Goal: Task Accomplishment & Management: Use online tool/utility

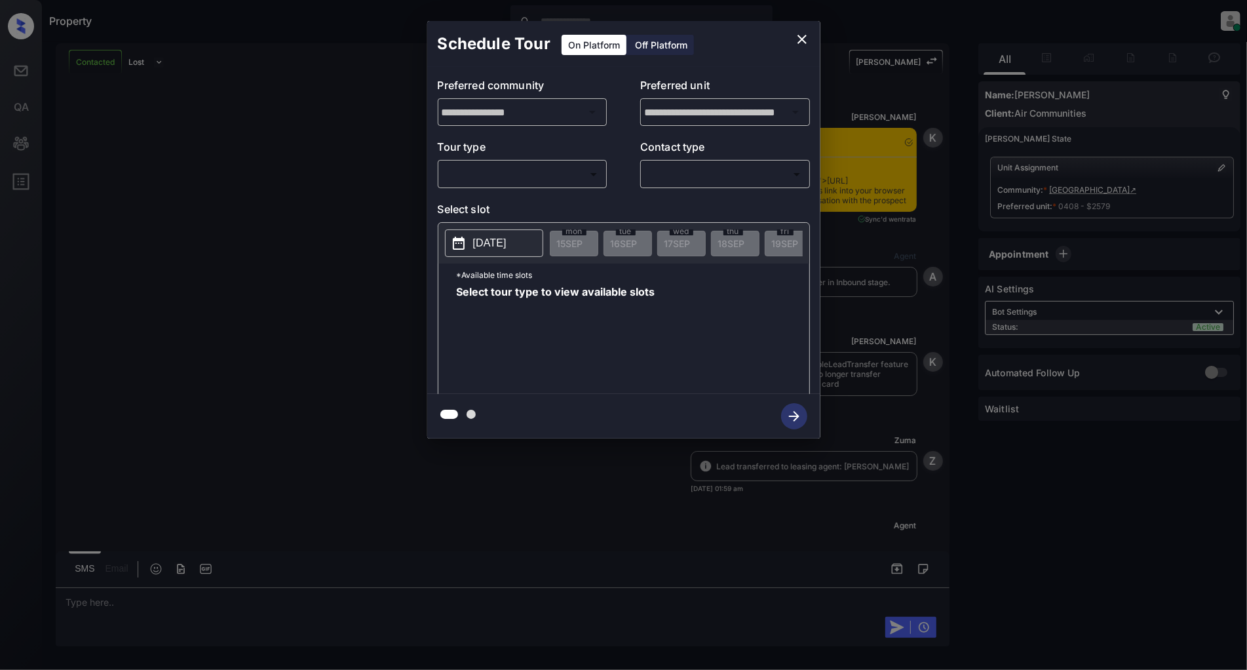
scroll to position [972, 0]
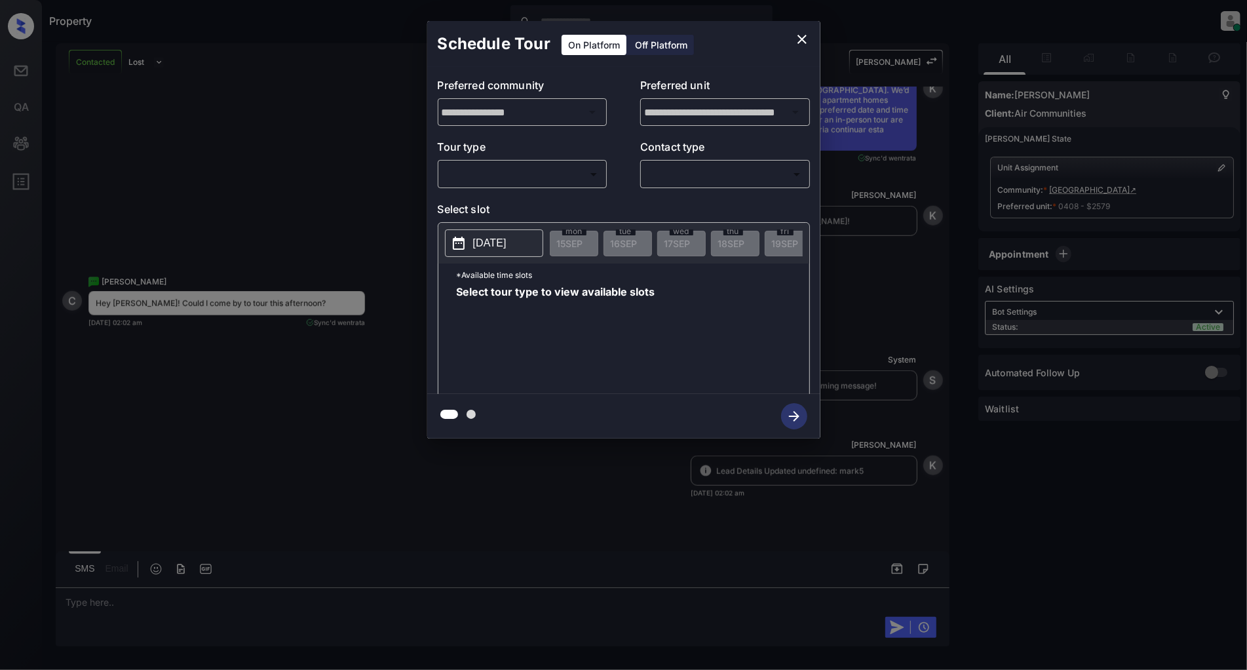
click at [525, 177] on body "Property Patrick Deasis Online Set yourself offline Set yourself on break Profi…" at bounding box center [623, 335] width 1247 height 670
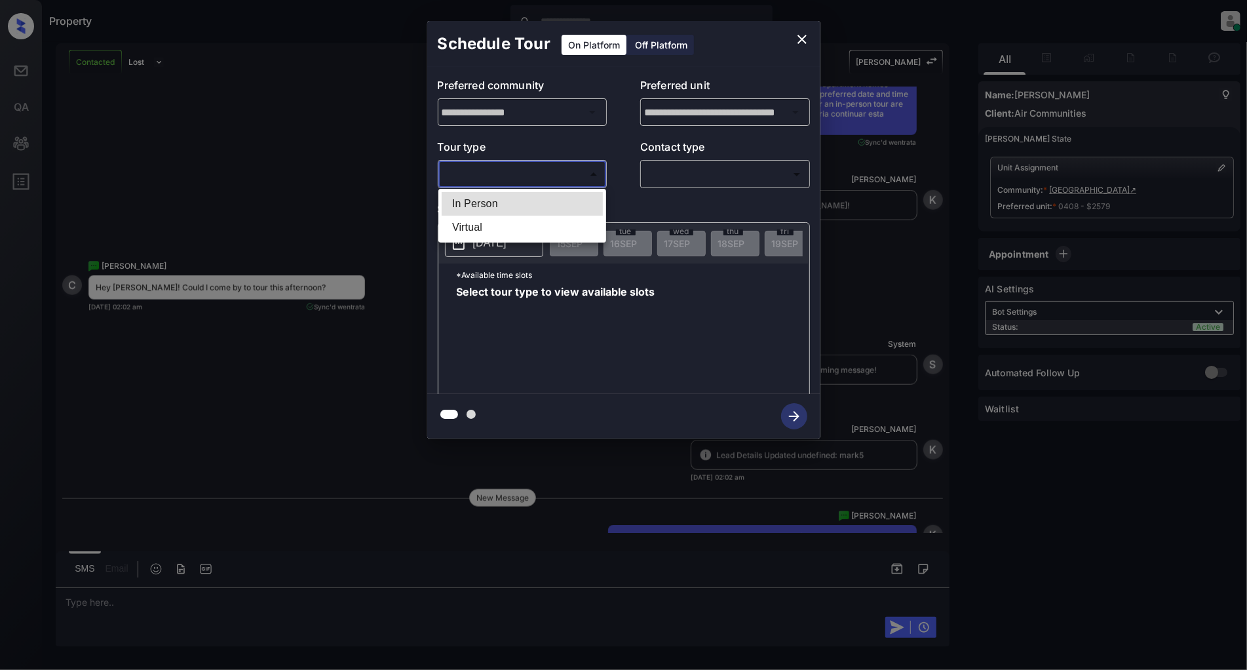
scroll to position [1145, 0]
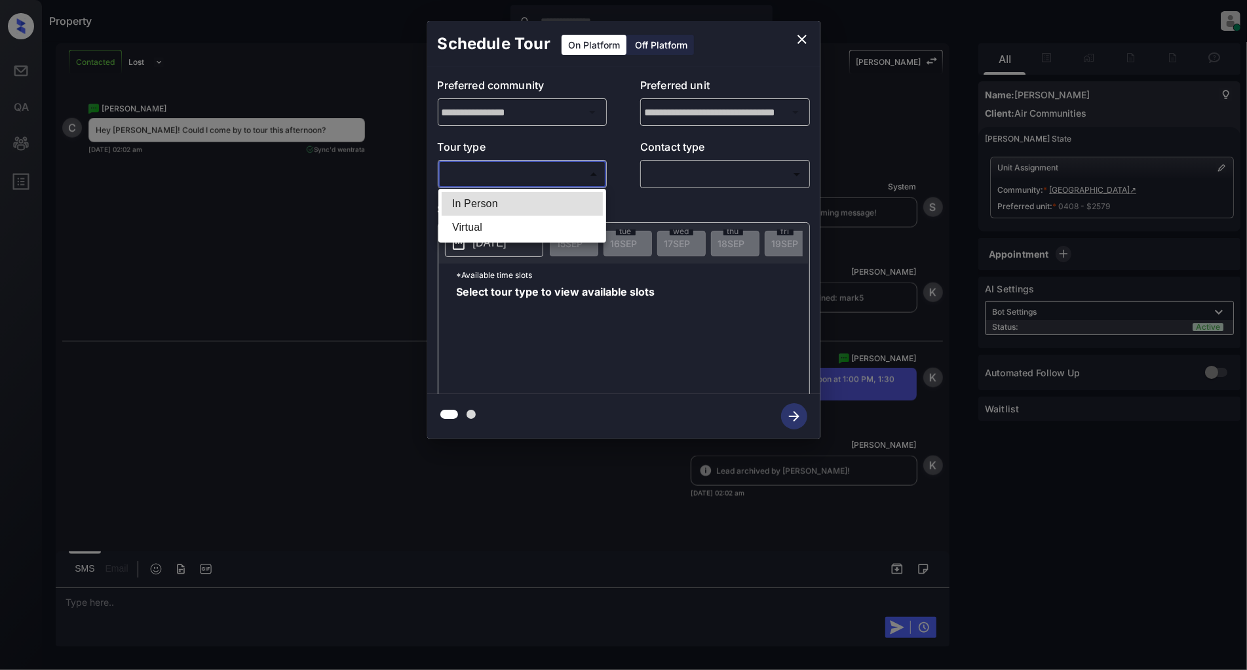
click at [801, 36] on div at bounding box center [623, 335] width 1247 height 670
click at [797, 41] on icon "close" at bounding box center [802, 39] width 16 height 16
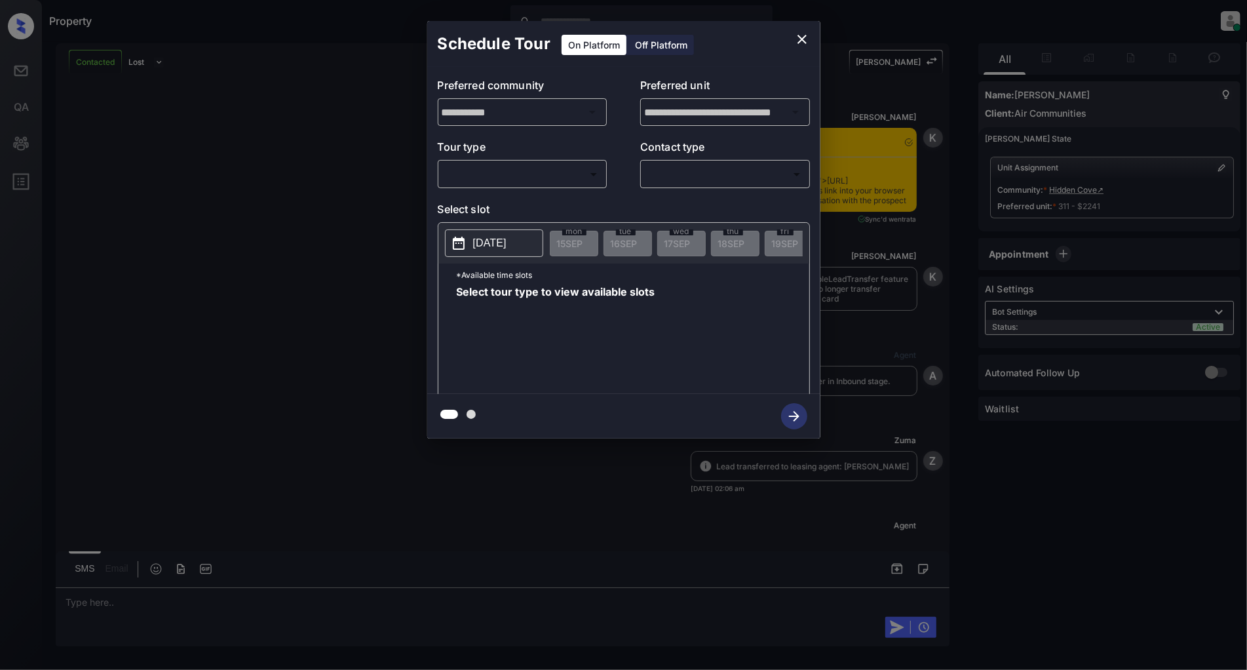
scroll to position [1073, 0]
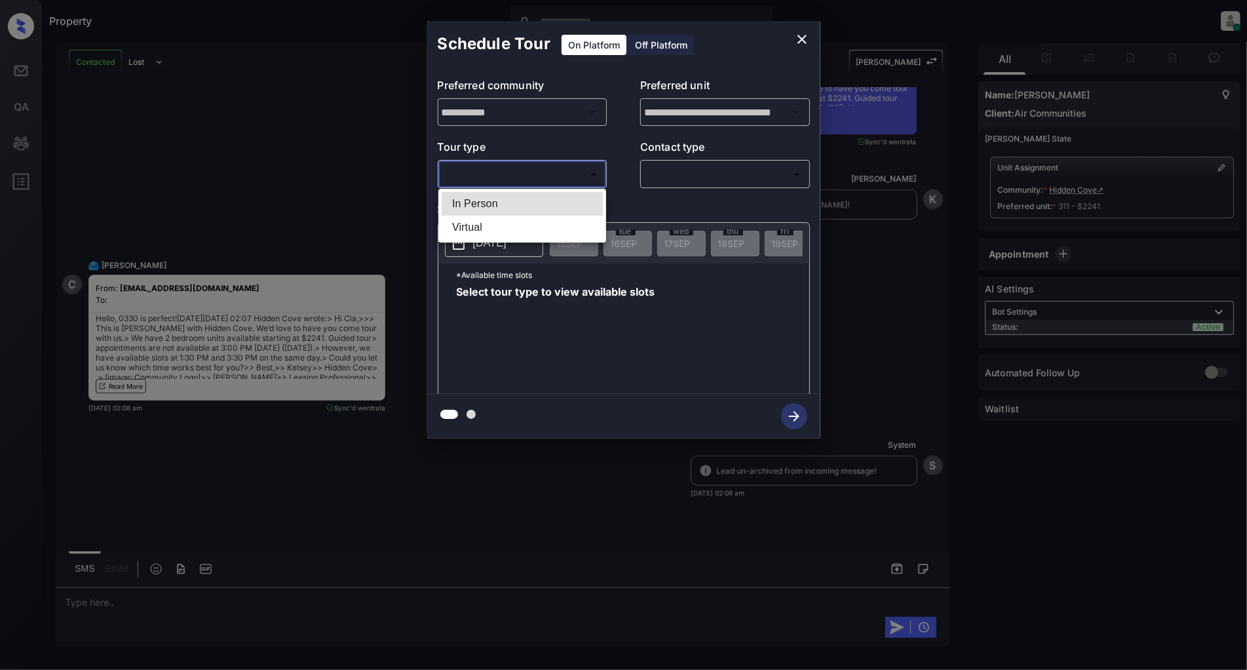
click at [527, 171] on body "Property [PERSON_NAME] Online Set yourself offline Set yourself on break Profil…" at bounding box center [623, 335] width 1247 height 670
click at [500, 202] on li "In Person" at bounding box center [522, 204] width 161 height 24
type input "********"
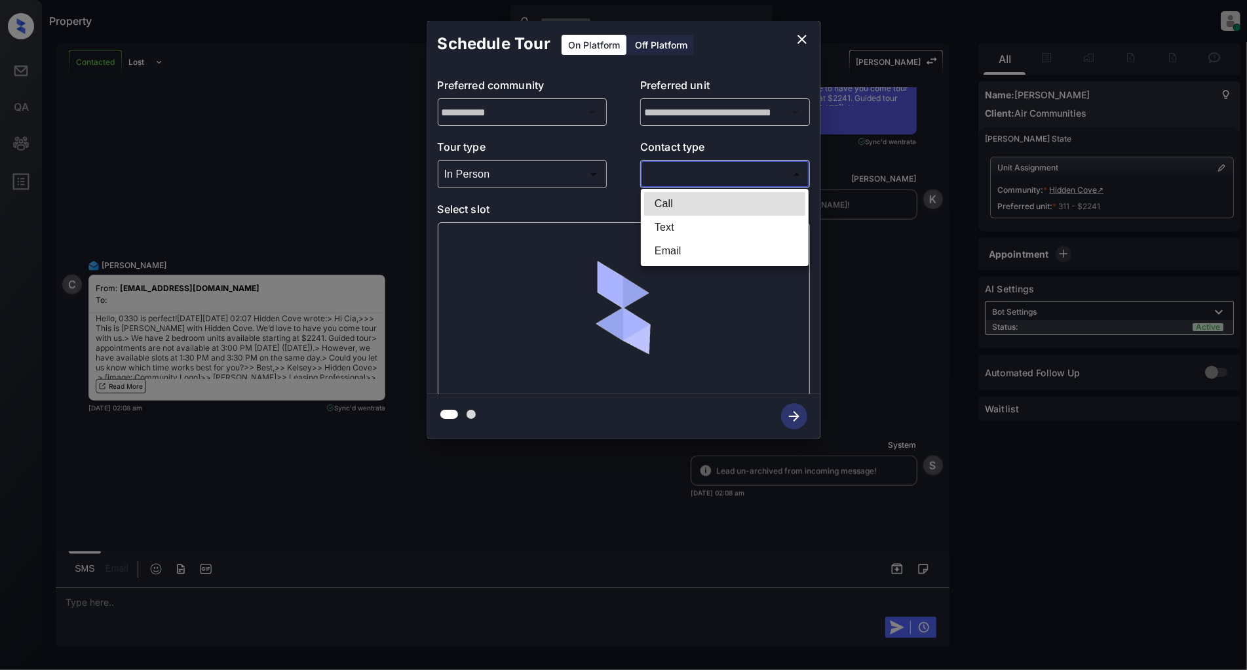
click at [732, 177] on body "Property [PERSON_NAME] Online Set yourself offline Set yourself on break Profil…" at bounding box center [623, 335] width 1247 height 670
click at [693, 220] on li "Text" at bounding box center [724, 228] width 161 height 24
type input "****"
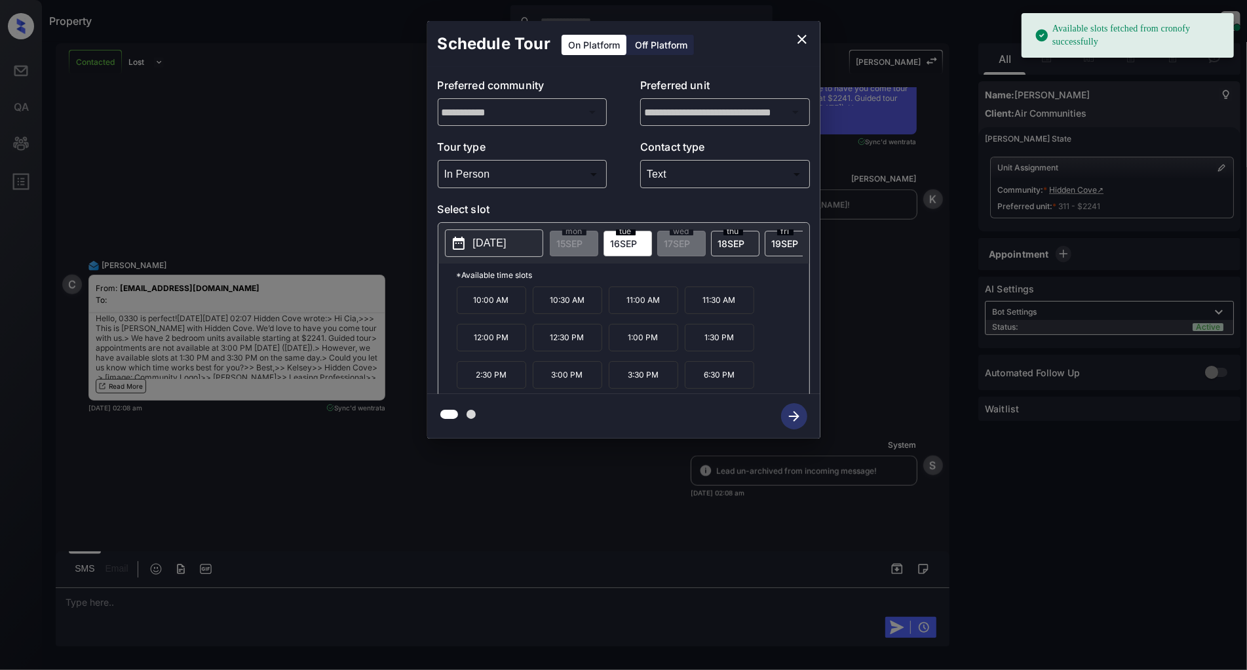
click at [505, 243] on p "[DATE]" at bounding box center [489, 243] width 33 height 16
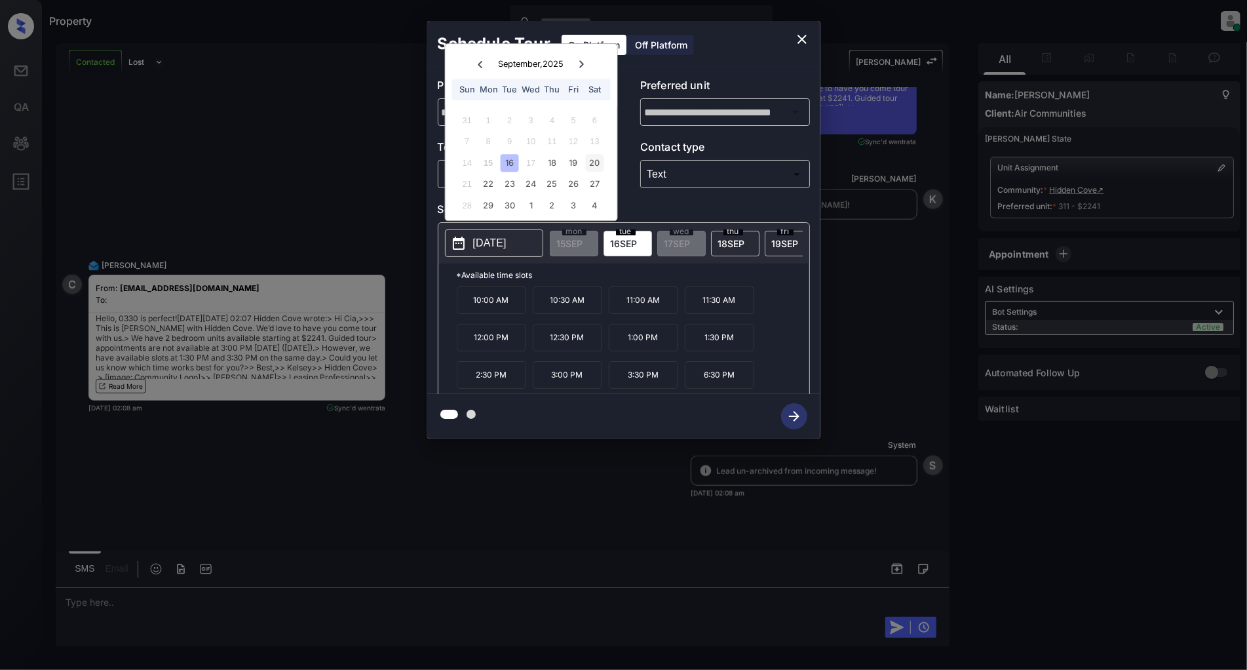
click at [600, 161] on div "20" at bounding box center [595, 163] width 18 height 18
click at [316, 166] on div "**********" at bounding box center [623, 229] width 1247 height 459
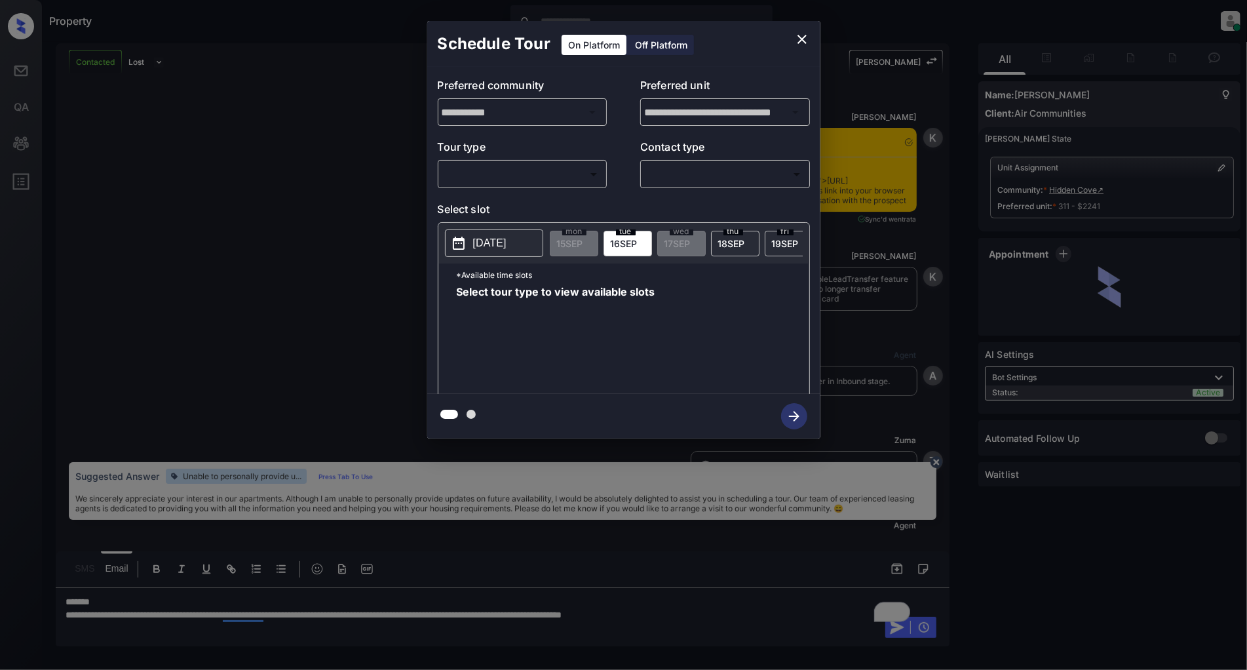
scroll to position [953, 0]
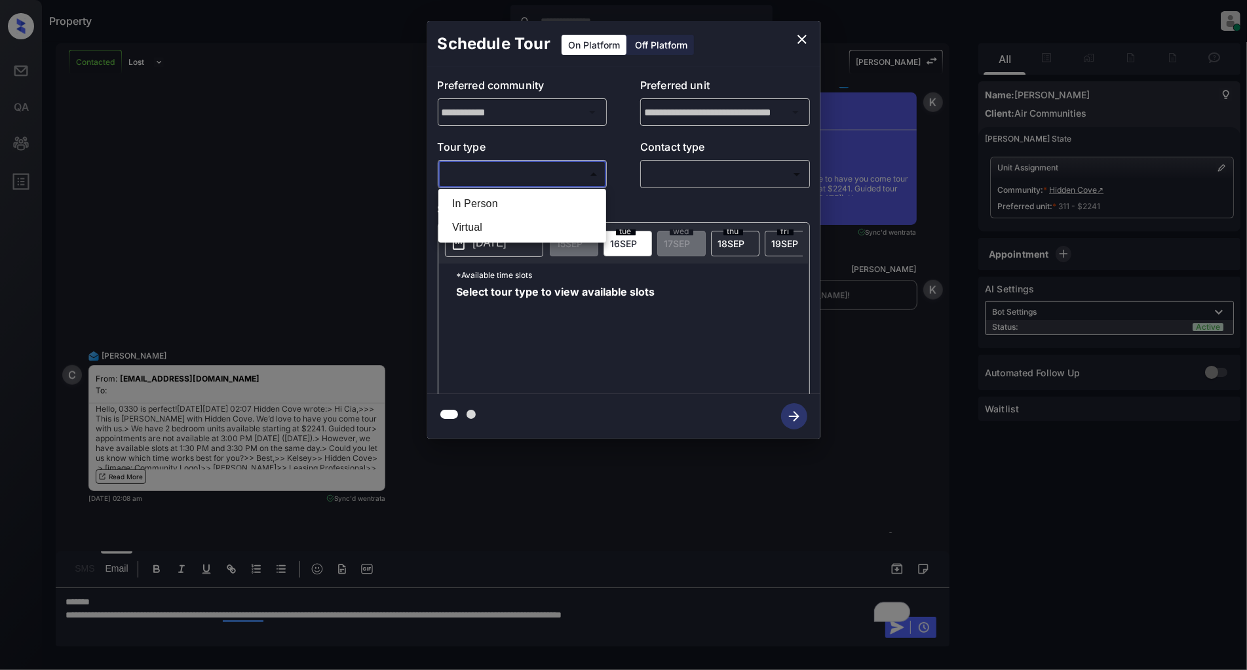
click at [522, 181] on body "Property [PERSON_NAME] Online Set yourself offline Set yourself on break Profil…" at bounding box center [623, 335] width 1247 height 670
click at [485, 208] on li "In Person" at bounding box center [522, 204] width 161 height 24
type input "********"
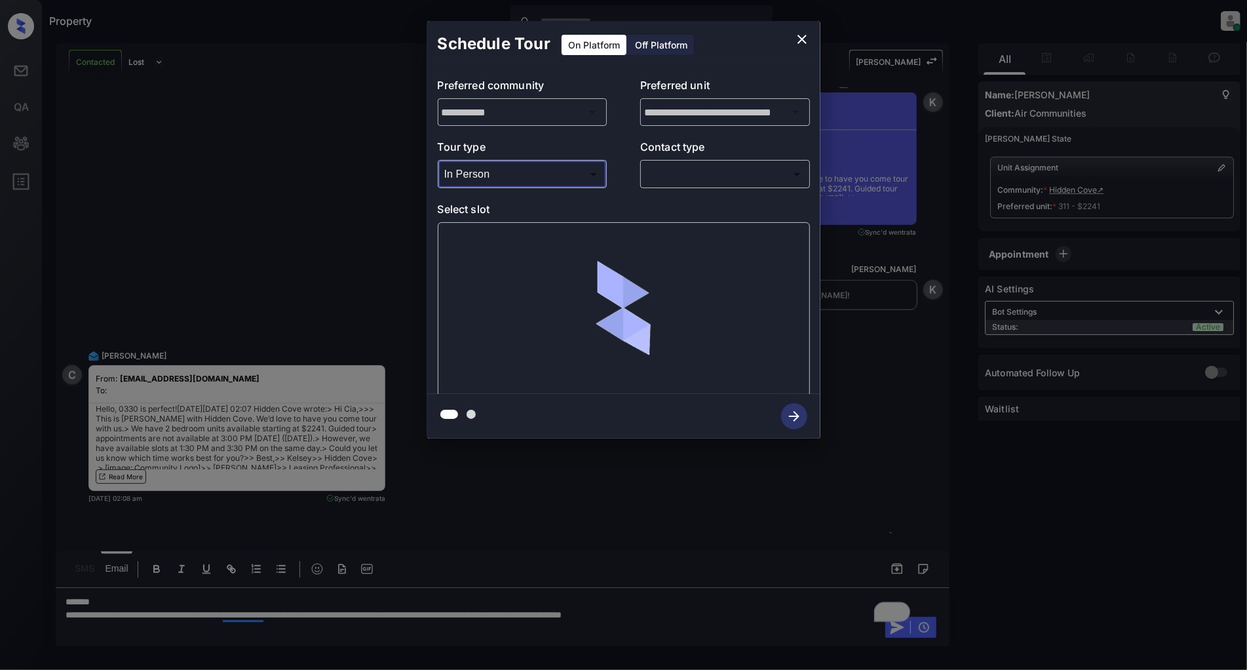
click at [691, 178] on body "Property [PERSON_NAME] Online Set yourself offline Set yourself on break Profil…" at bounding box center [623, 335] width 1247 height 670
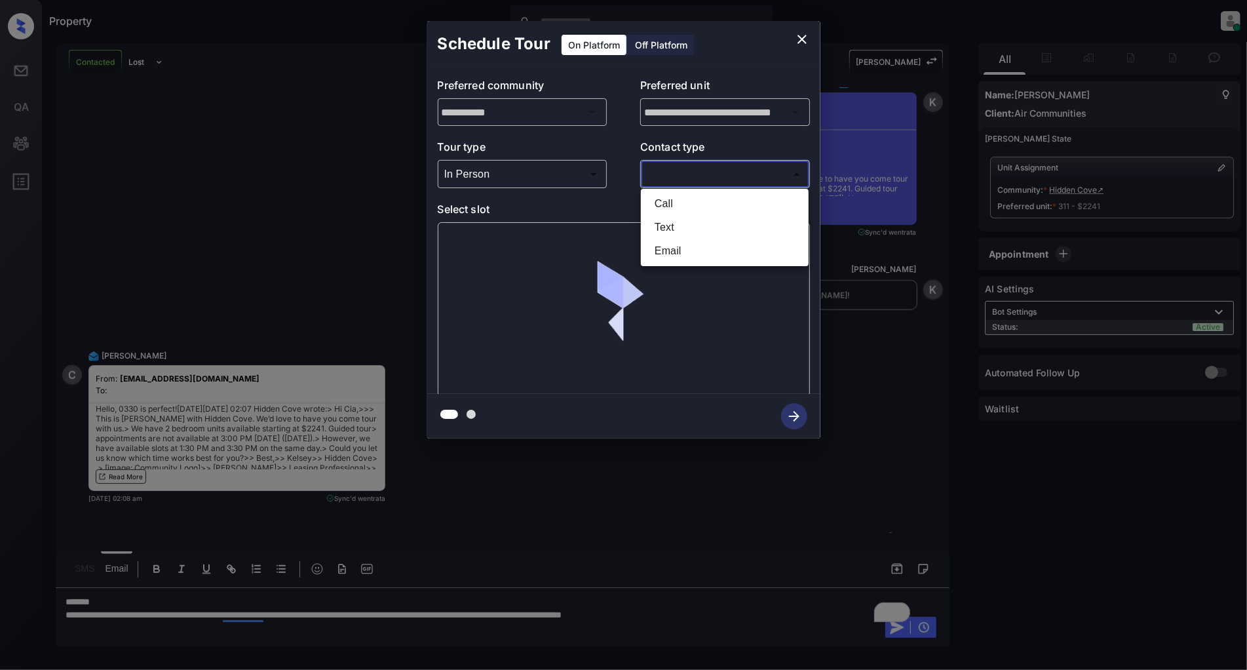
click at [675, 233] on li "Text" at bounding box center [724, 228] width 161 height 24
type input "****"
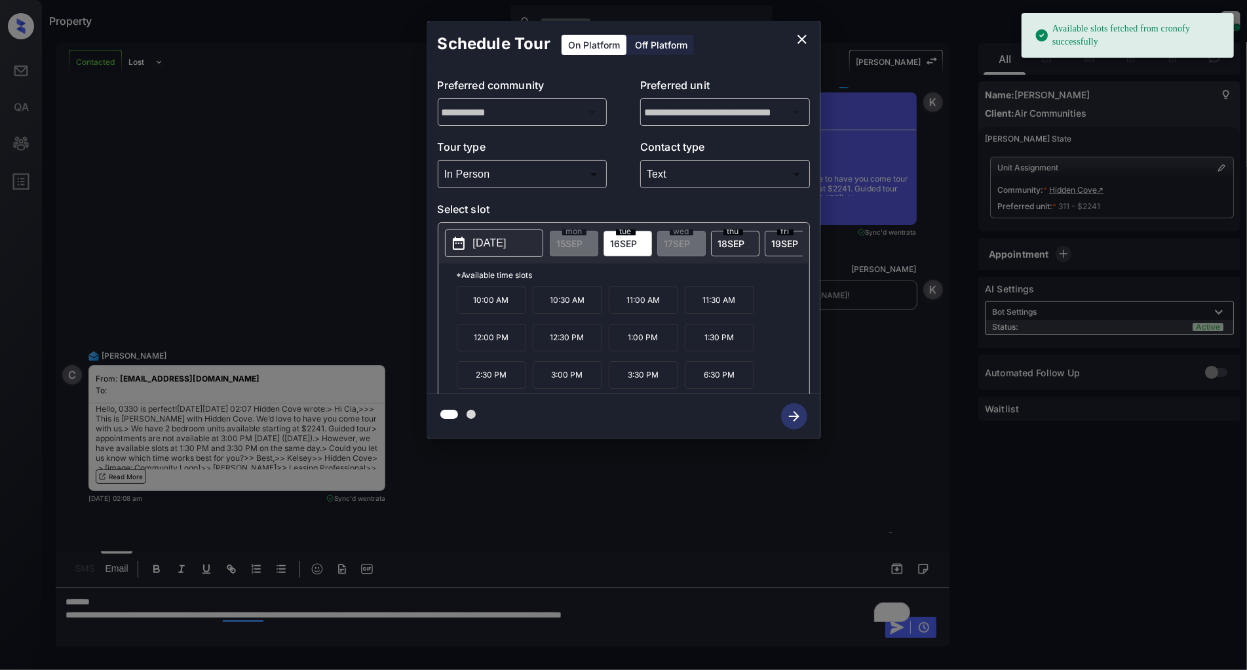
click at [533, 244] on button "[DATE]" at bounding box center [494, 243] width 98 height 28
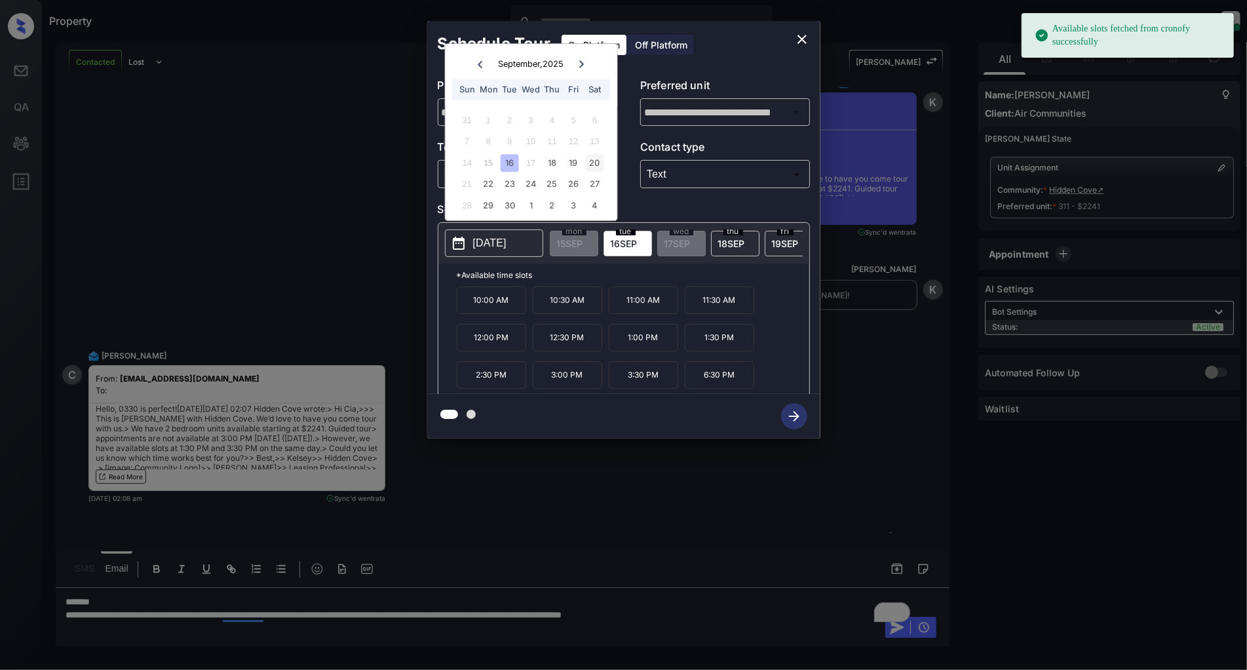
click at [590, 162] on div "20" at bounding box center [595, 163] width 18 height 18
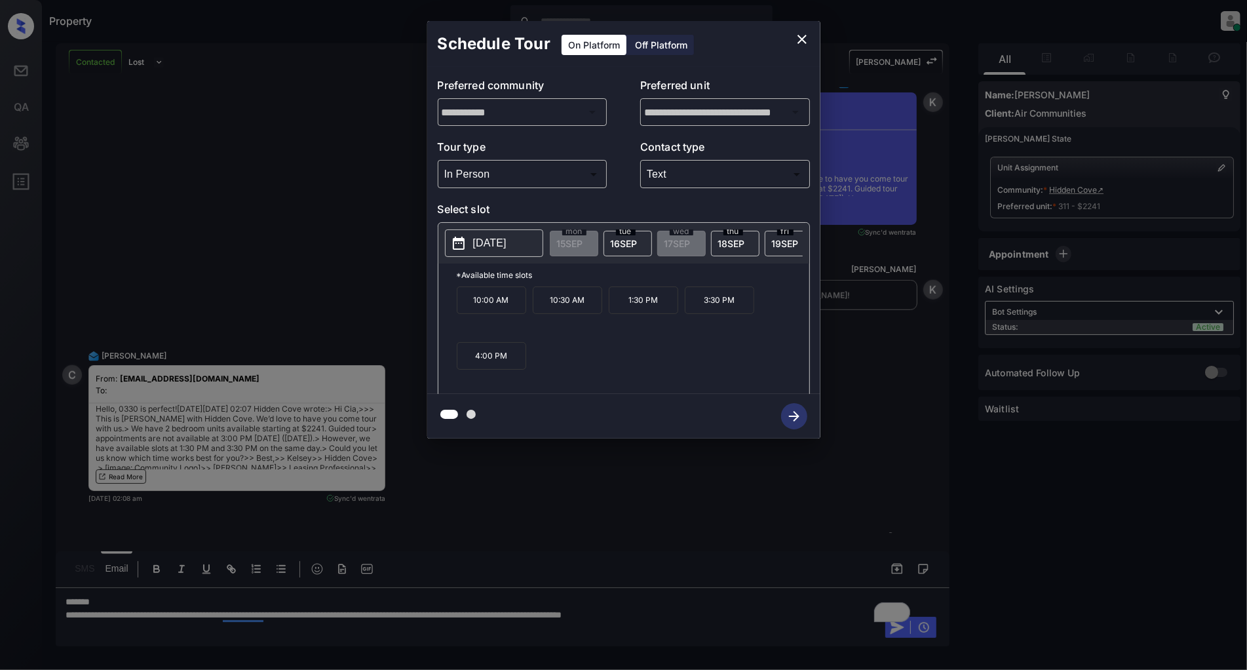
click at [710, 310] on p "3:30 PM" at bounding box center [719, 300] width 69 height 28
click at [786, 421] on icon "button" at bounding box center [794, 416] width 26 height 26
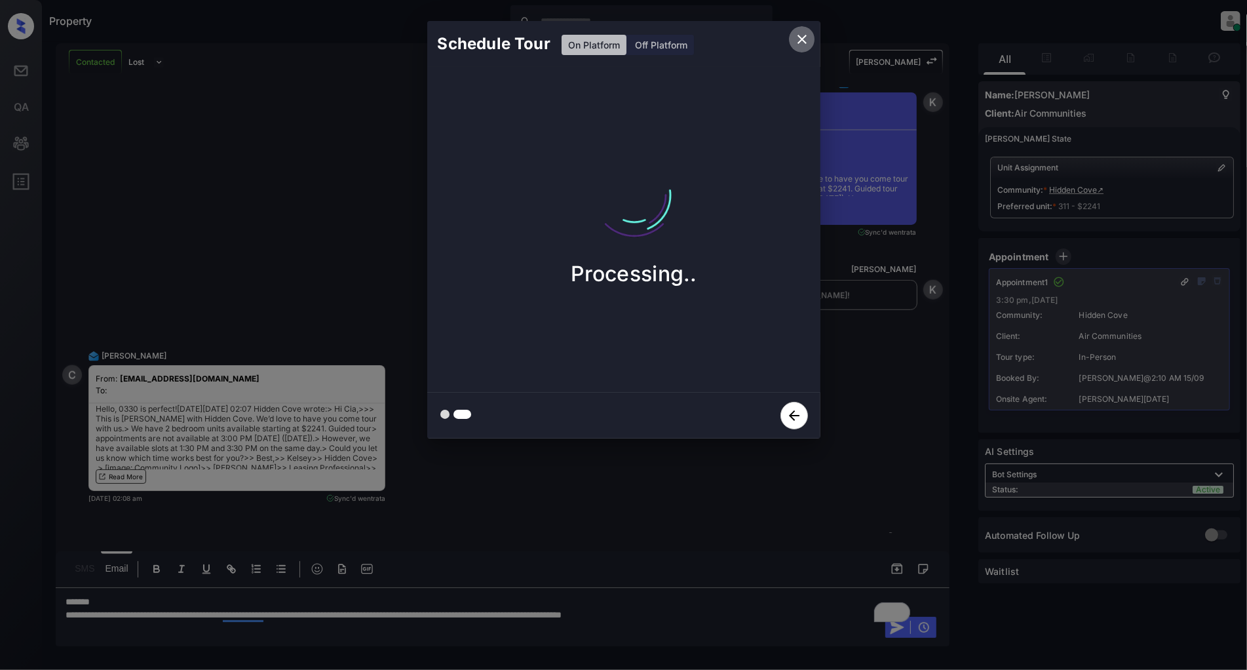
click at [801, 48] on button "close" at bounding box center [802, 39] width 26 height 26
